Goal: Information Seeking & Learning: Check status

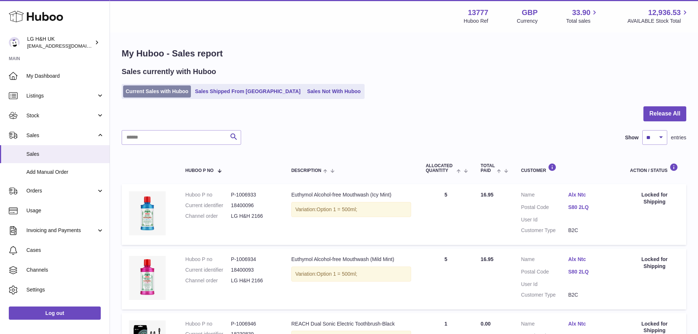
drag, startPoint x: 0, startPoint y: 0, endPoint x: 136, endPoint y: 89, distance: 162.4
click at [136, 89] on link "Current Sales with Huboo" at bounding box center [157, 91] width 68 height 12
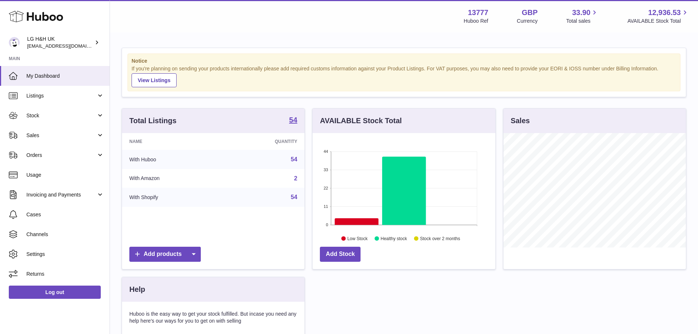
scroll to position [114, 183]
click at [67, 134] on span "Sales" at bounding box center [61, 135] width 70 height 7
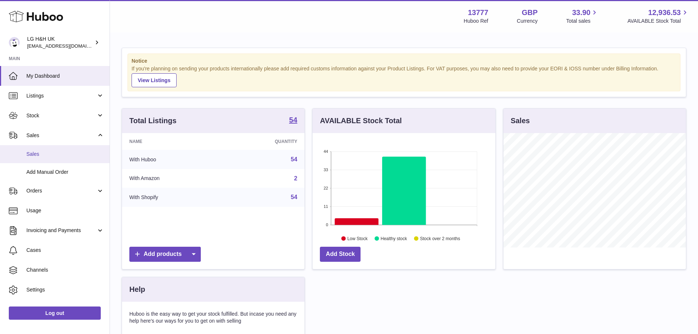
click at [51, 152] on span "Sales" at bounding box center [65, 154] width 78 height 7
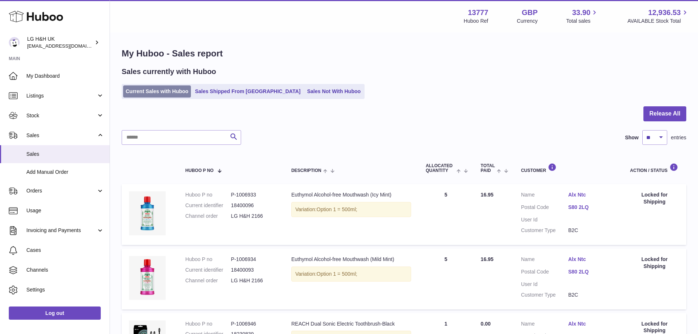
click at [172, 90] on link "Current Sales with Huboo" at bounding box center [157, 91] width 68 height 12
